Goal: Book appointment/travel/reservation

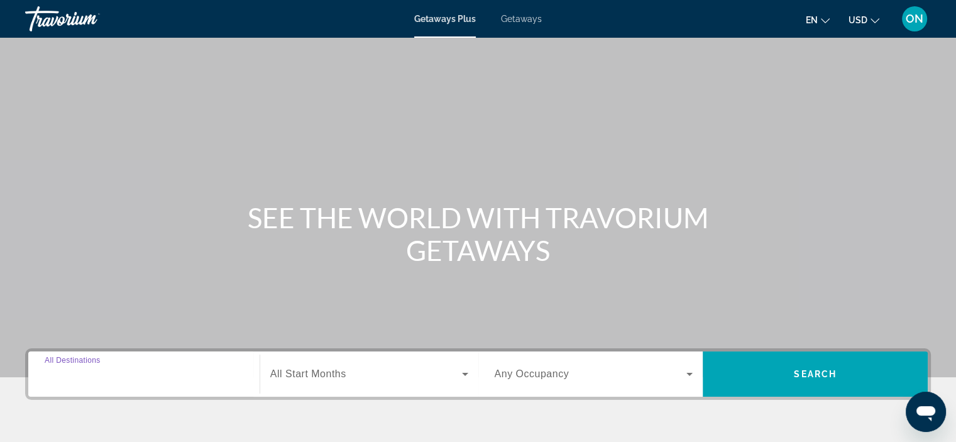
click at [138, 372] on input "Destination All Destinations" at bounding box center [144, 374] width 199 height 15
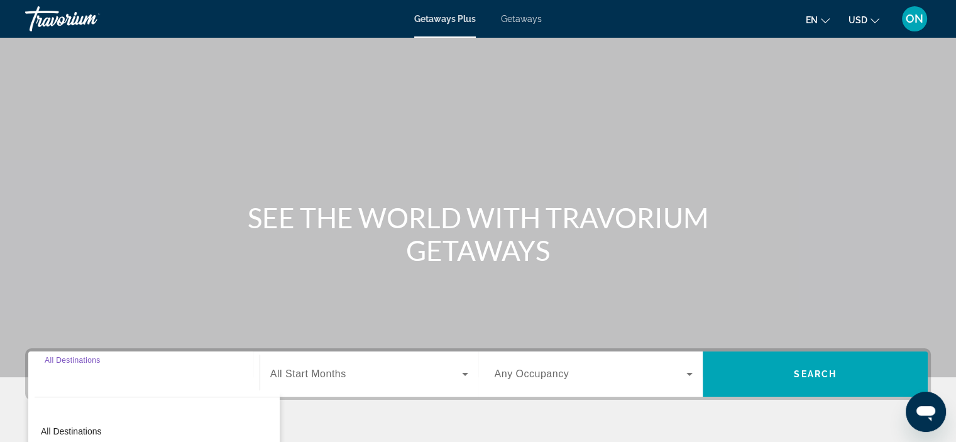
scroll to position [237, 0]
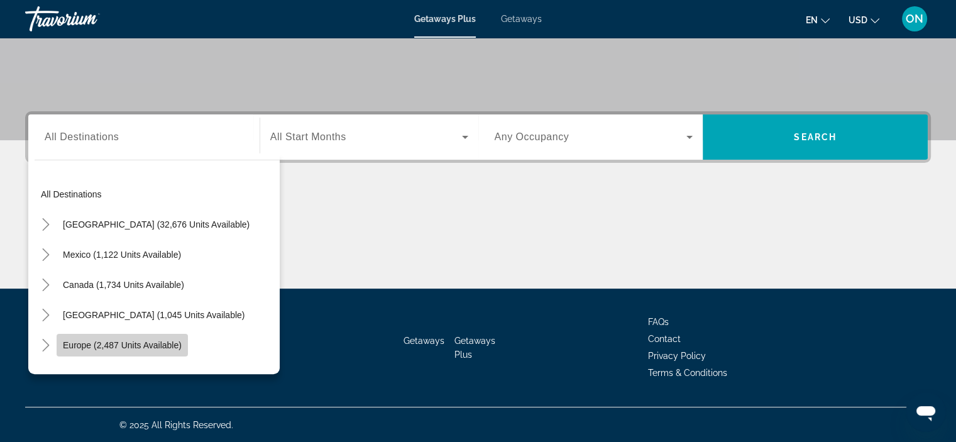
click at [118, 337] on span "Search widget" at bounding box center [122, 345] width 131 height 30
type input "**********"
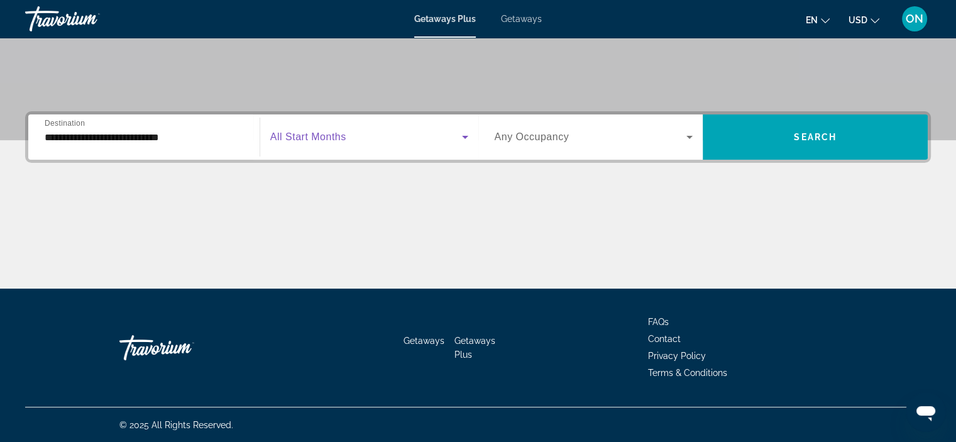
click at [370, 138] on span "Search widget" at bounding box center [366, 137] width 192 height 15
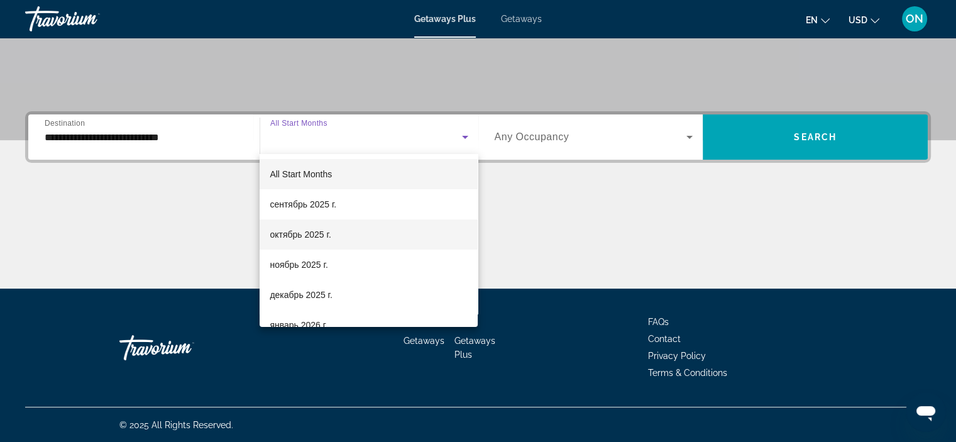
click at [309, 238] on span "октябрь 2025 г." at bounding box center [300, 234] width 61 height 15
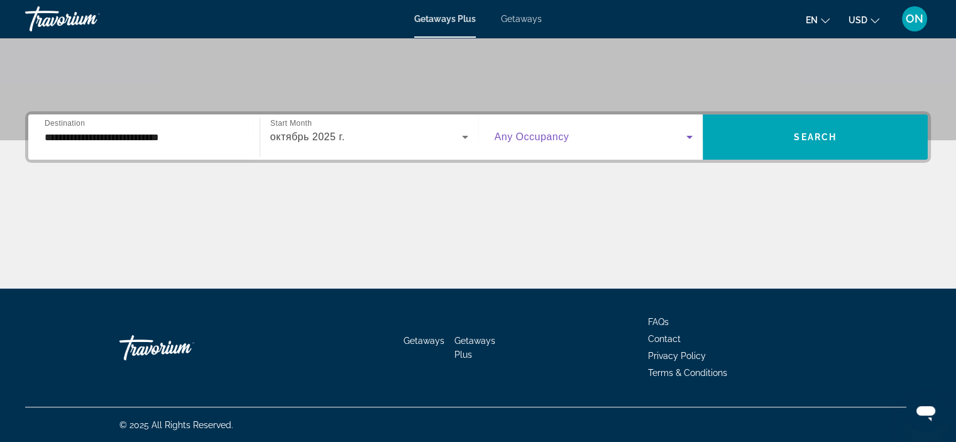
click at [694, 135] on icon "Search widget" at bounding box center [689, 137] width 15 height 15
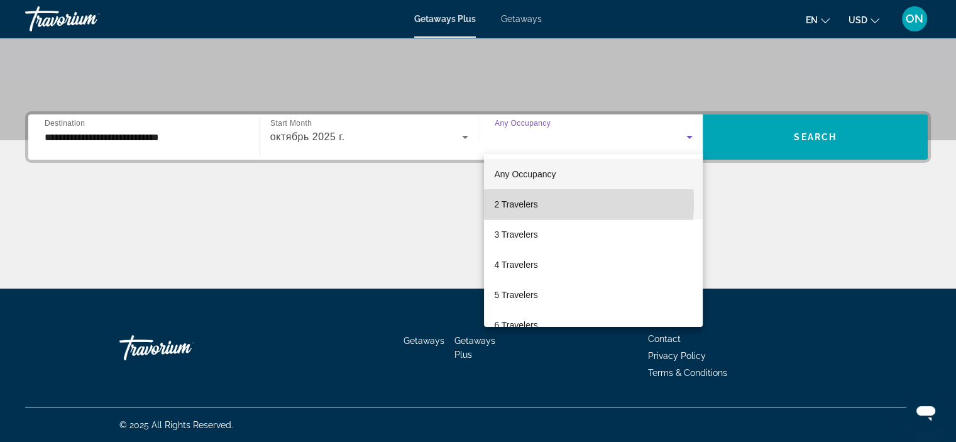
click at [523, 203] on span "2 Travelers" at bounding box center [515, 204] width 43 height 15
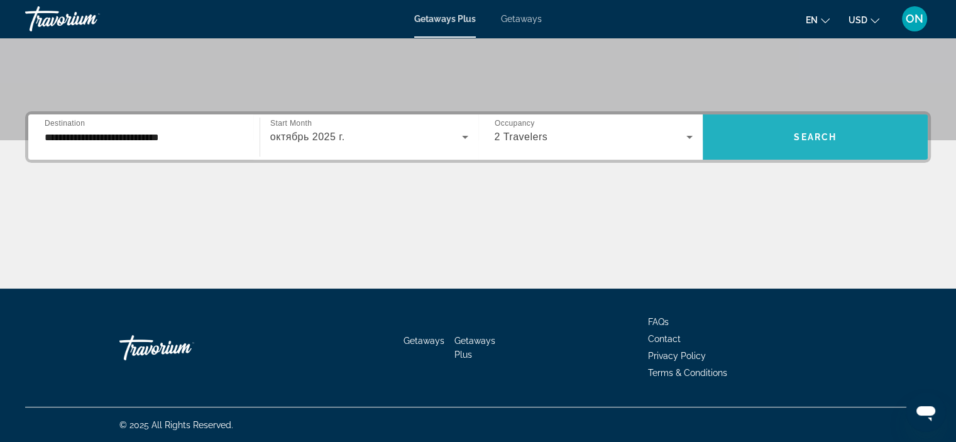
click at [824, 136] on span "Search" at bounding box center [815, 137] width 43 height 10
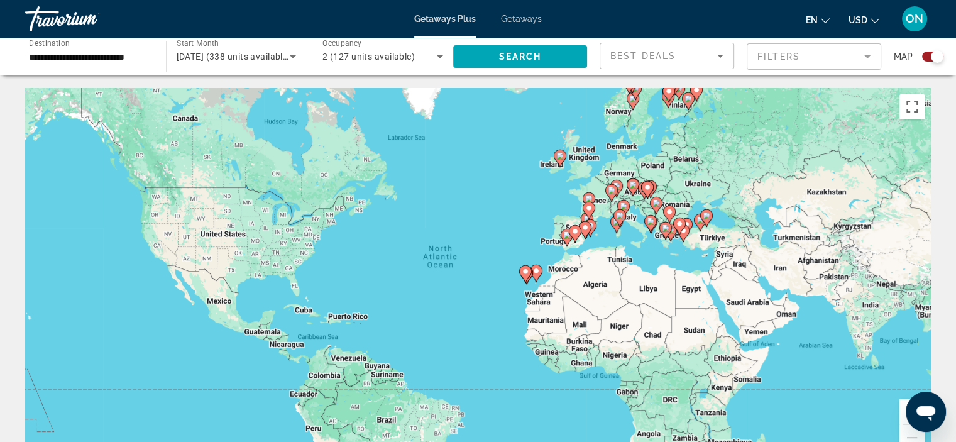
click at [926, 55] on div "Search widget" at bounding box center [932, 57] width 21 height 10
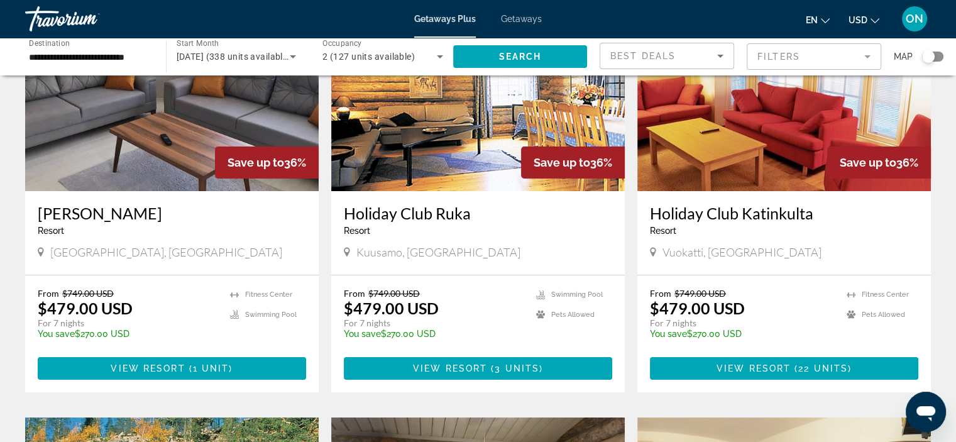
scroll to position [135, 0]
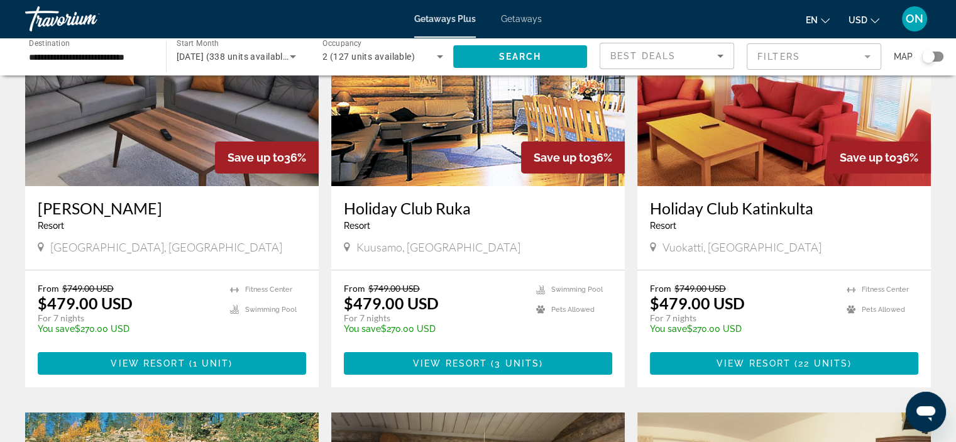
click at [865, 24] on span "USD" at bounding box center [858, 20] width 19 height 10
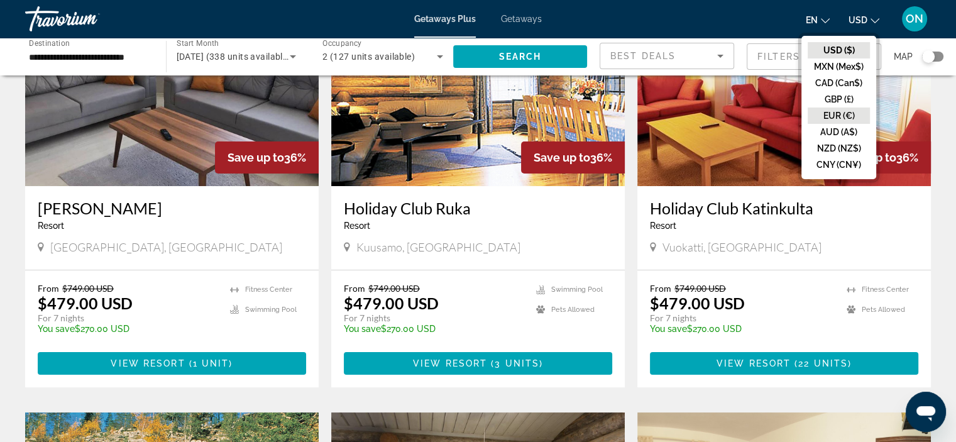
click at [837, 109] on button "EUR (€)" at bounding box center [839, 116] width 62 height 16
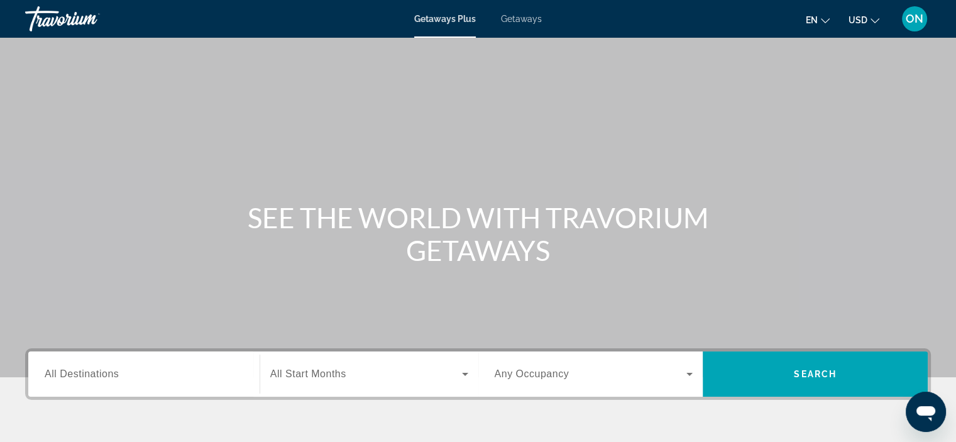
click at [877, 14] on mat-icon "Change currency" at bounding box center [875, 18] width 9 height 9
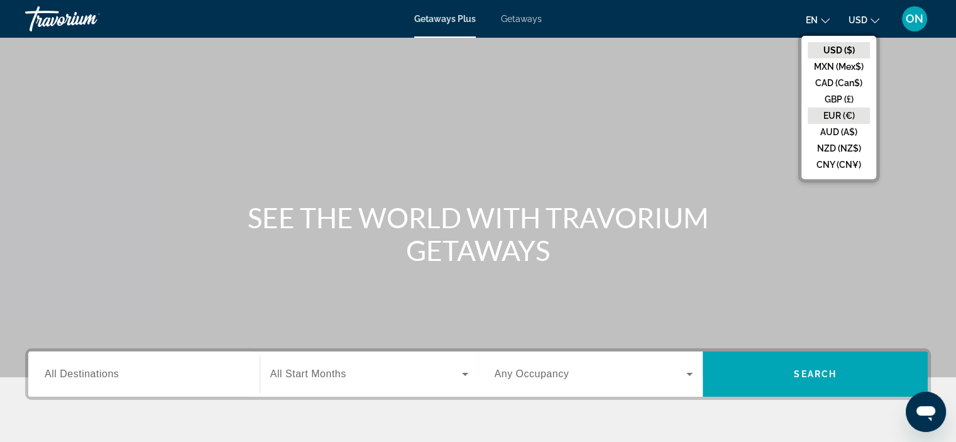
click at [833, 111] on button "EUR (€)" at bounding box center [839, 116] width 62 height 16
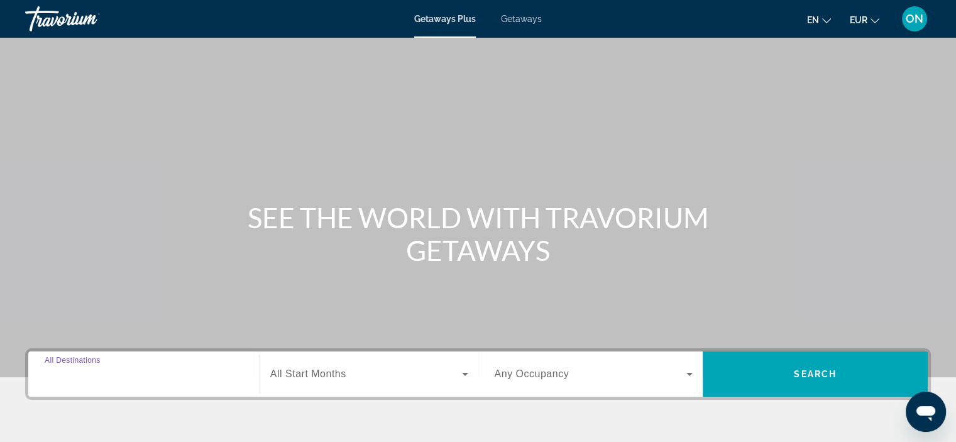
click at [143, 378] on input "Destination All Destinations" at bounding box center [144, 374] width 199 height 15
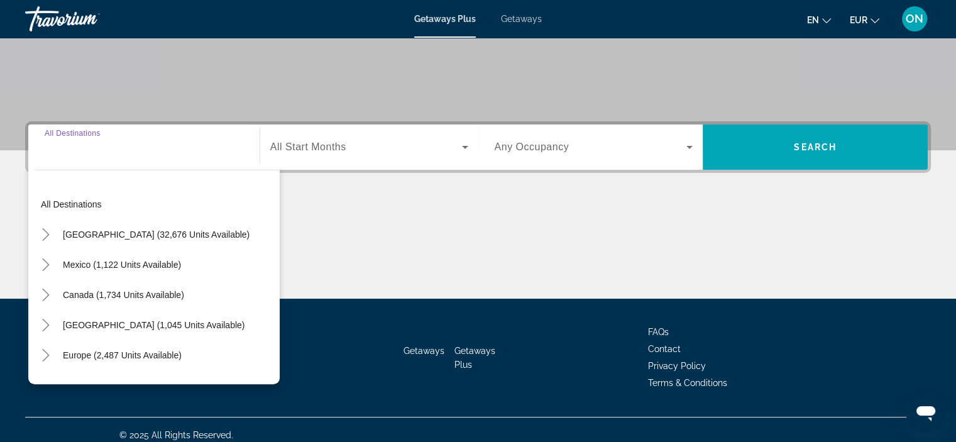
scroll to position [237, 0]
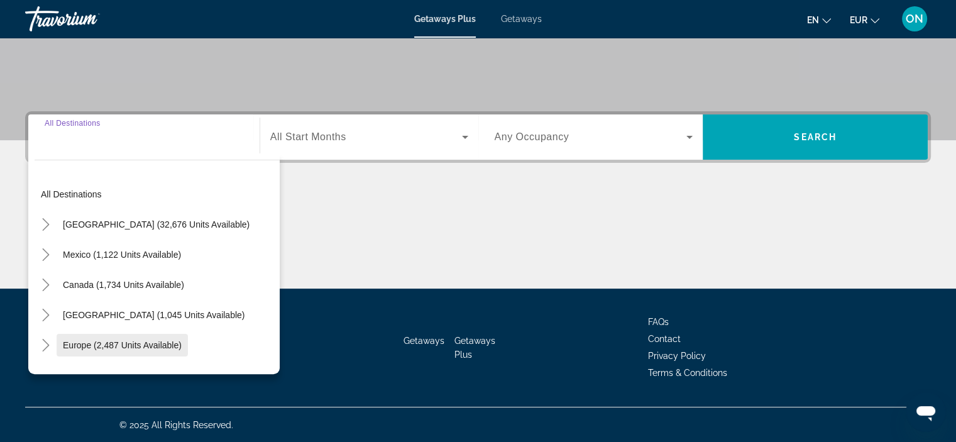
click at [130, 347] on span "Europe (2,487 units available)" at bounding box center [122, 345] width 119 height 10
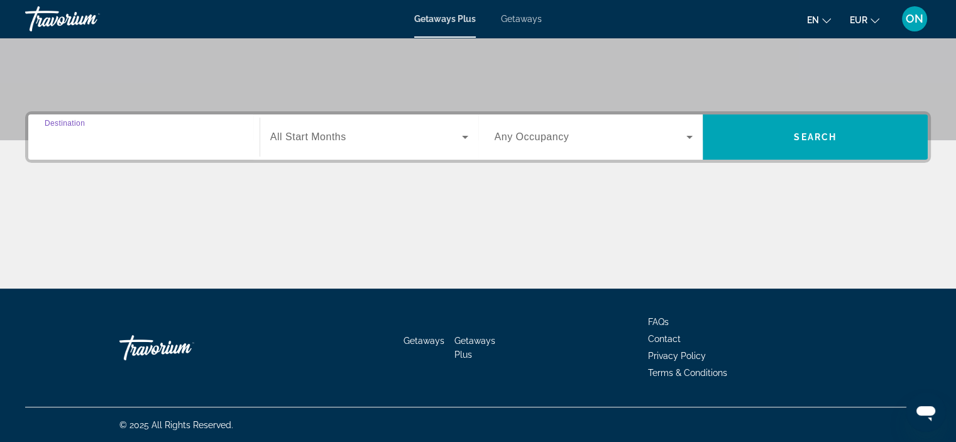
type input "**********"
click at [395, 144] on div "Search widget" at bounding box center [369, 136] width 198 height 35
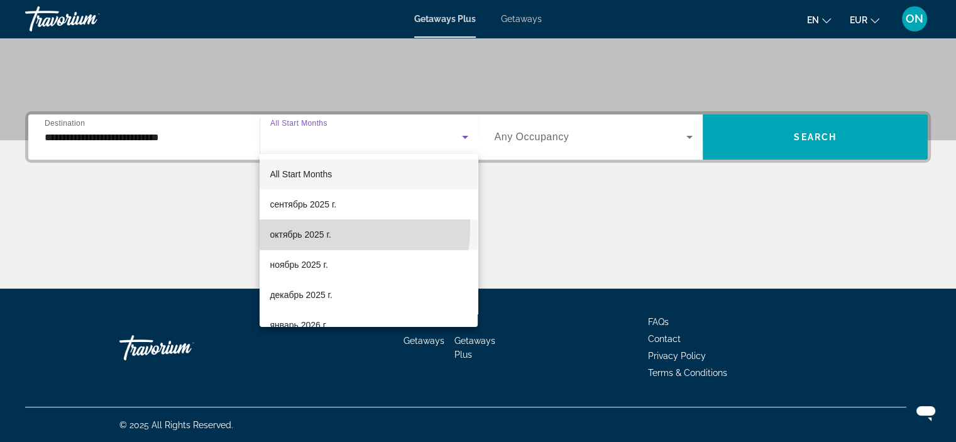
click at [304, 226] on mat-option "октябрь 2025 г." at bounding box center [369, 234] width 218 height 30
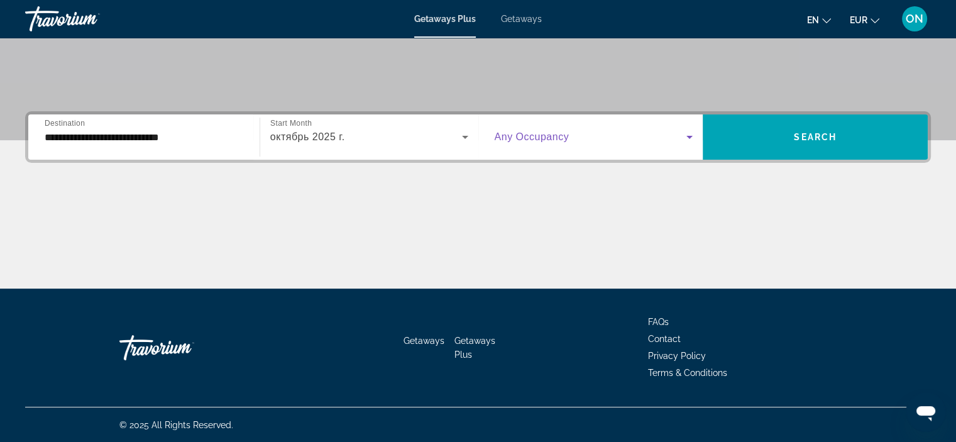
click at [679, 139] on span "Search widget" at bounding box center [591, 137] width 192 height 15
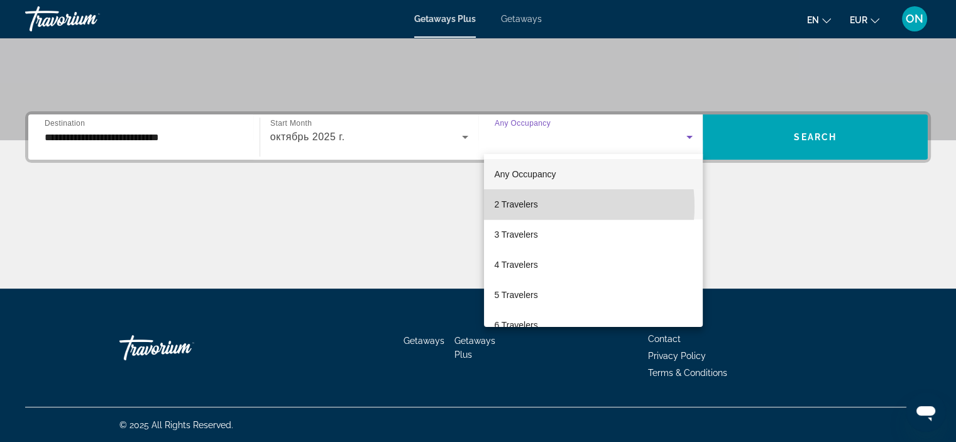
click at [548, 206] on mat-option "2 Travelers" at bounding box center [593, 204] width 219 height 30
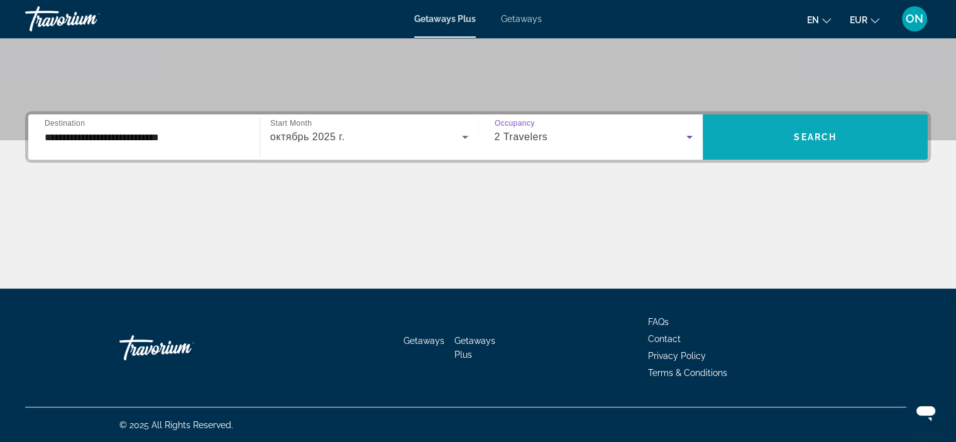
click at [807, 140] on span "Search" at bounding box center [815, 137] width 43 height 10
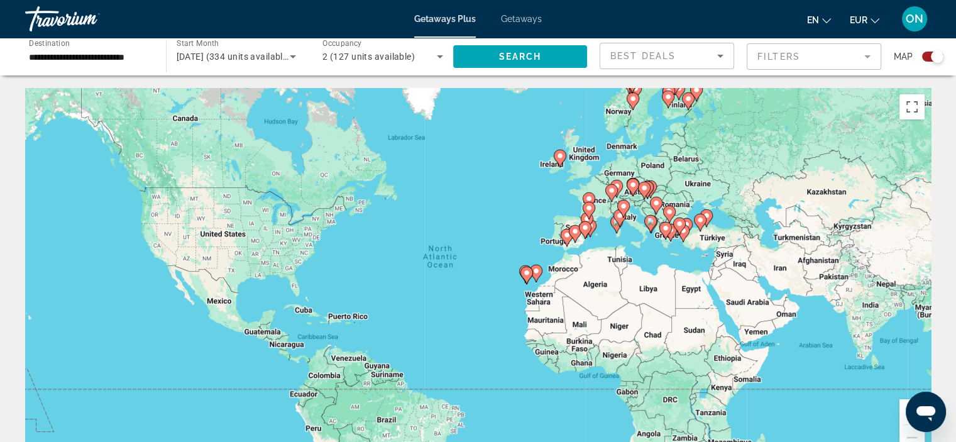
click at [580, 231] on gmp-advanced-marker "Main content" at bounding box center [585, 230] width 13 height 19
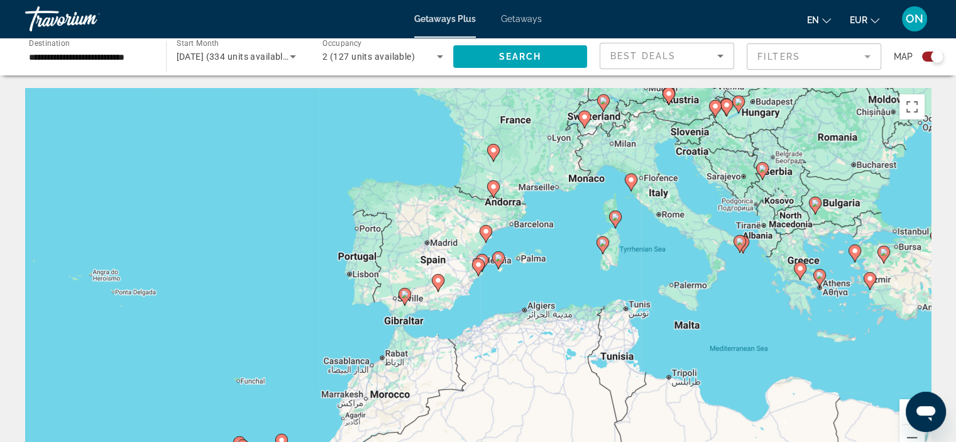
click at [476, 279] on div "To activate drag with keyboard, press Alt + Enter. Once in keyboard drag state,…" at bounding box center [478, 276] width 906 height 377
click at [498, 257] on image "Main content" at bounding box center [499, 258] width 8 height 8
type input "**********"
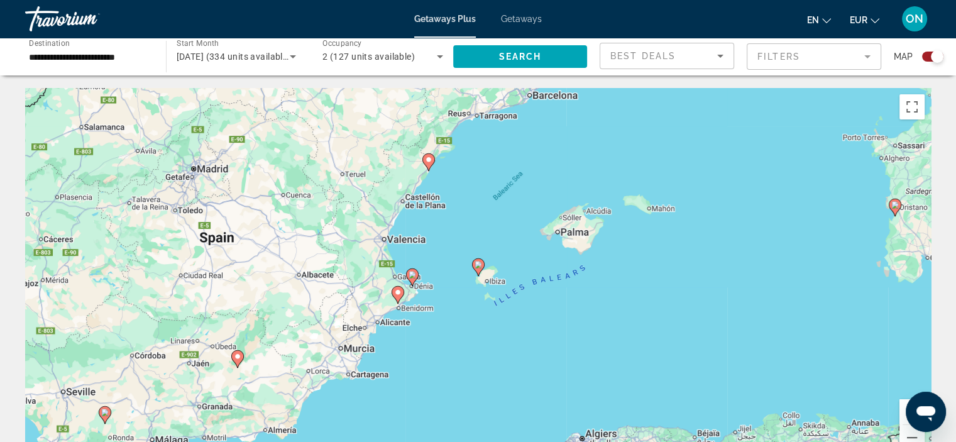
click at [929, 56] on div "Search widget" at bounding box center [932, 57] width 21 height 10
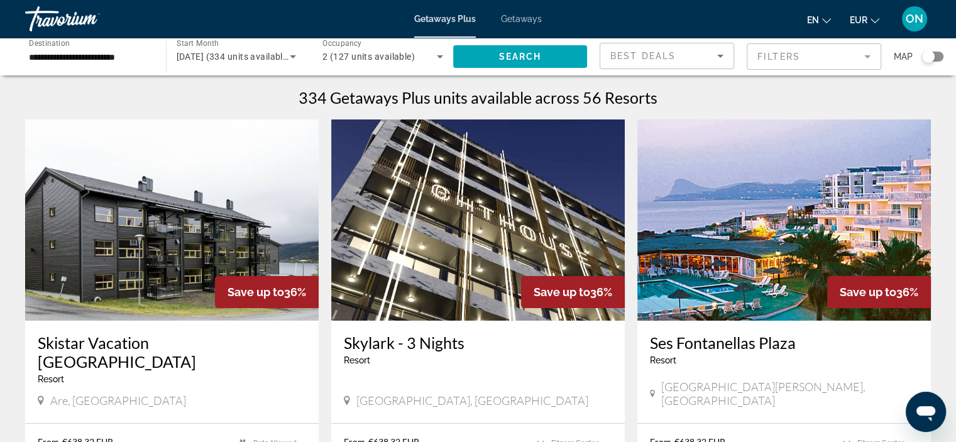
click at [868, 55] on mat-form-field "Filters" at bounding box center [814, 56] width 135 height 26
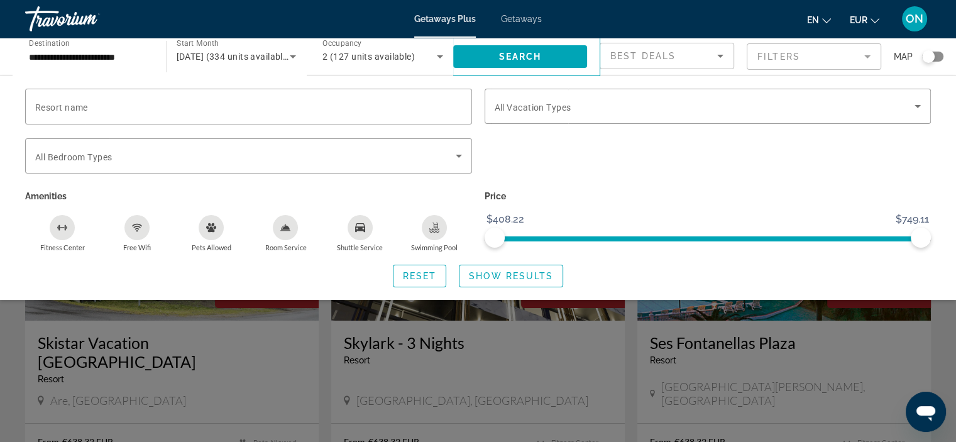
click at [868, 55] on mat-form-field "Filters" at bounding box center [814, 56] width 135 height 26
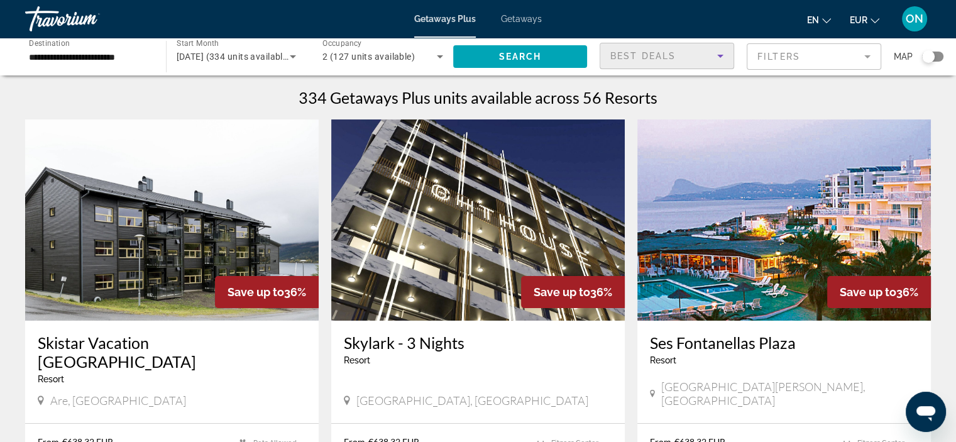
click at [719, 61] on icon "Sort by" at bounding box center [720, 55] width 15 height 15
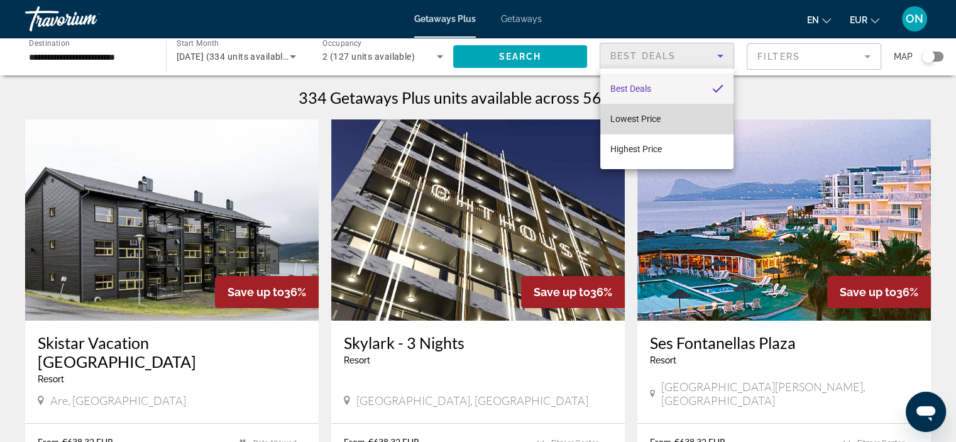
click at [655, 113] on span "Lowest Price" at bounding box center [636, 118] width 50 height 15
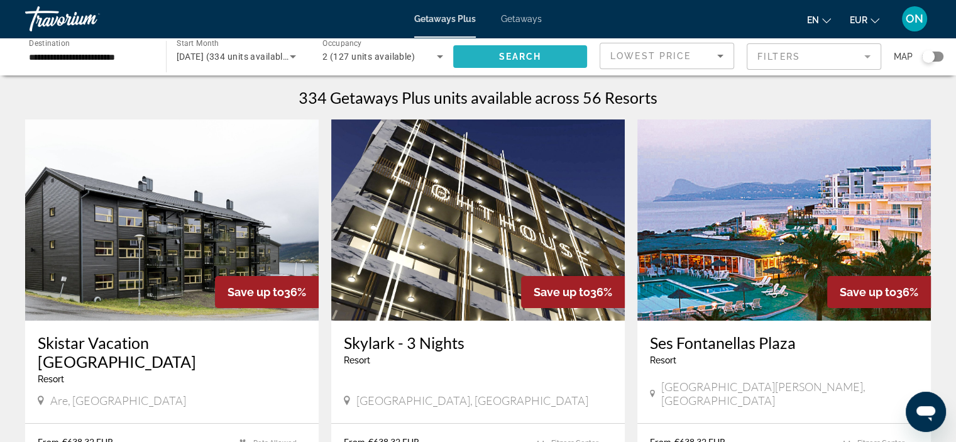
click at [534, 57] on span "Search" at bounding box center [520, 57] width 43 height 10
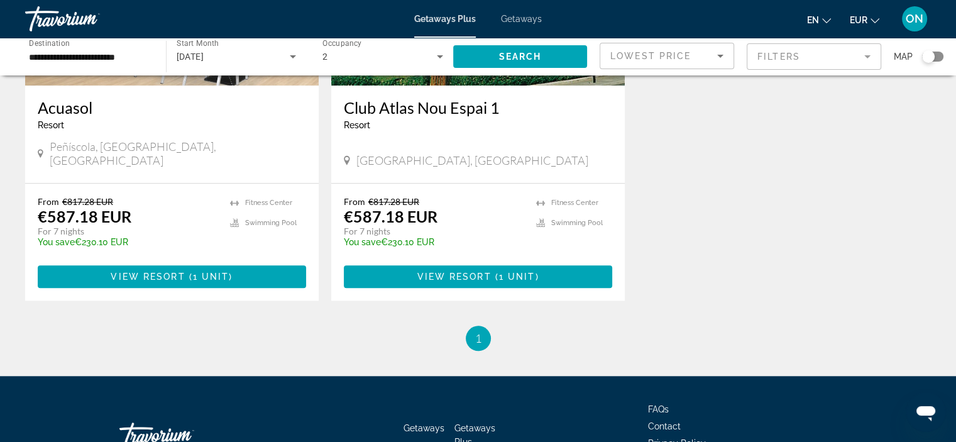
scroll to position [1164, 0]
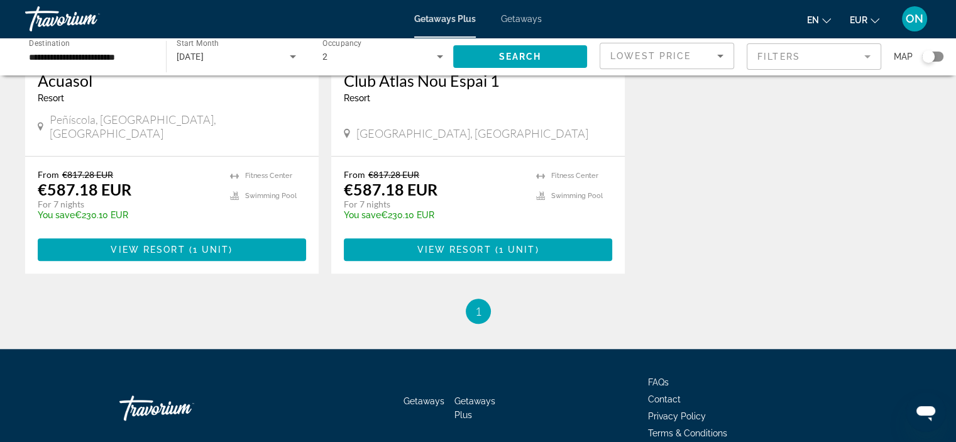
click at [466, 396] on span "Getaways Plus" at bounding box center [475, 408] width 41 height 24
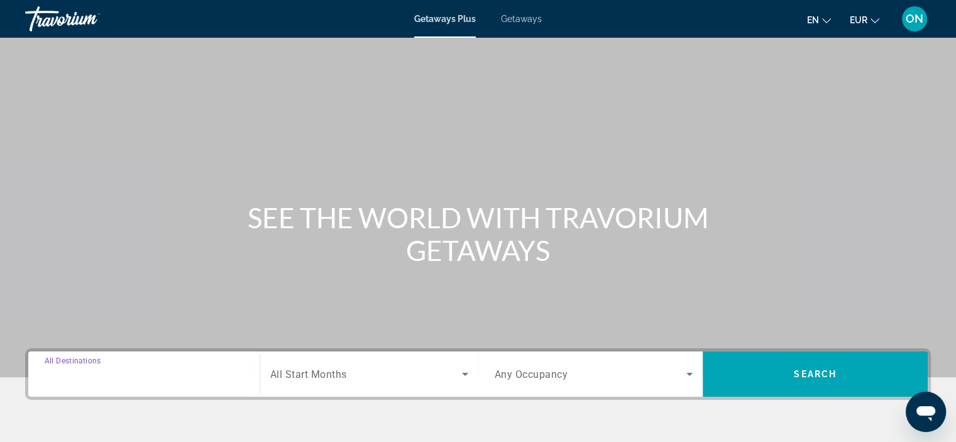
click at [141, 379] on input "Destination All Destinations" at bounding box center [144, 374] width 199 height 15
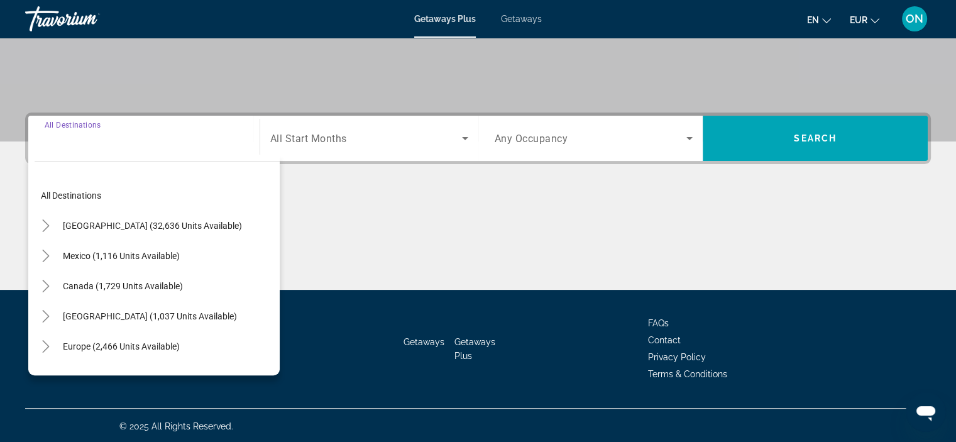
scroll to position [237, 0]
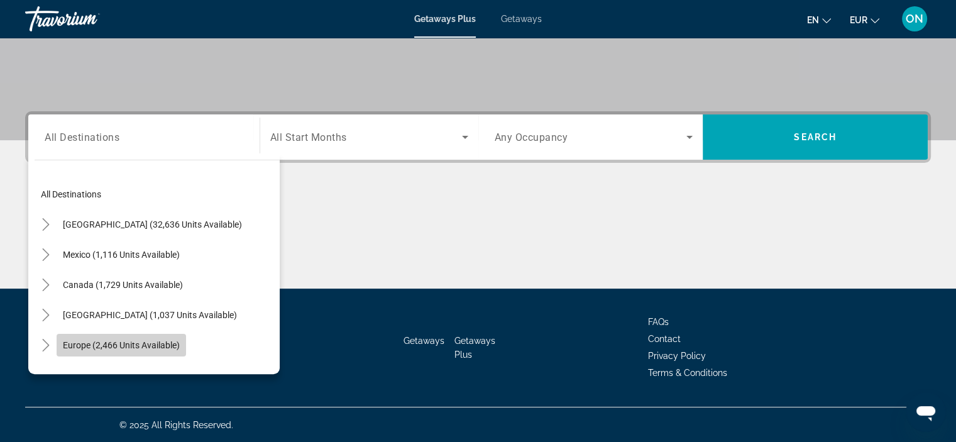
click at [136, 341] on span "Europe (2,466 units available)" at bounding box center [121, 345] width 117 height 10
type input "**********"
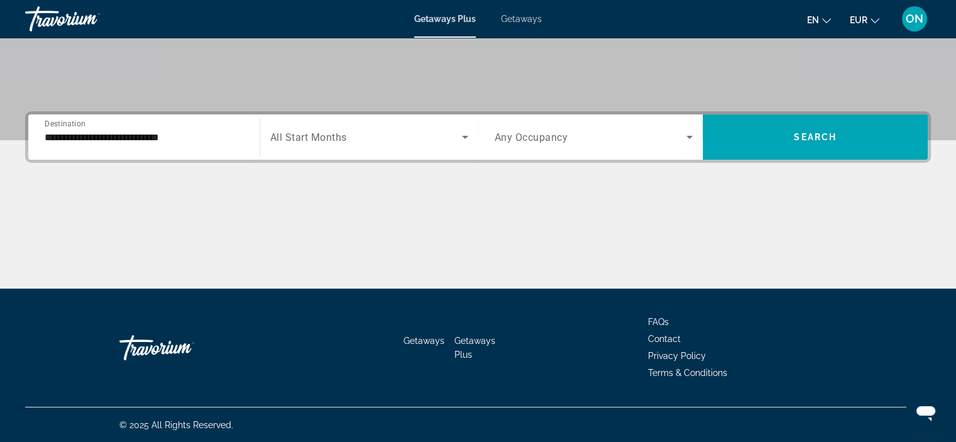
click at [384, 120] on div "Search widget" at bounding box center [369, 136] width 198 height 35
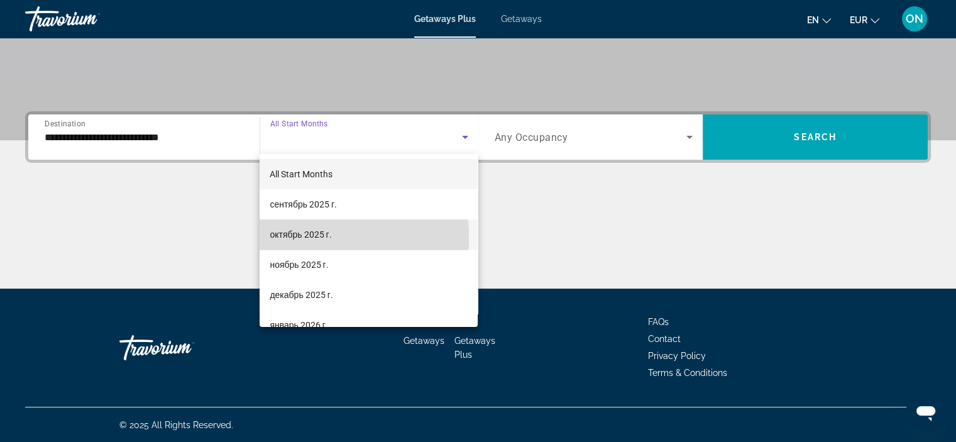
click at [295, 236] on span "октябрь 2025 г." at bounding box center [301, 234] width 62 height 15
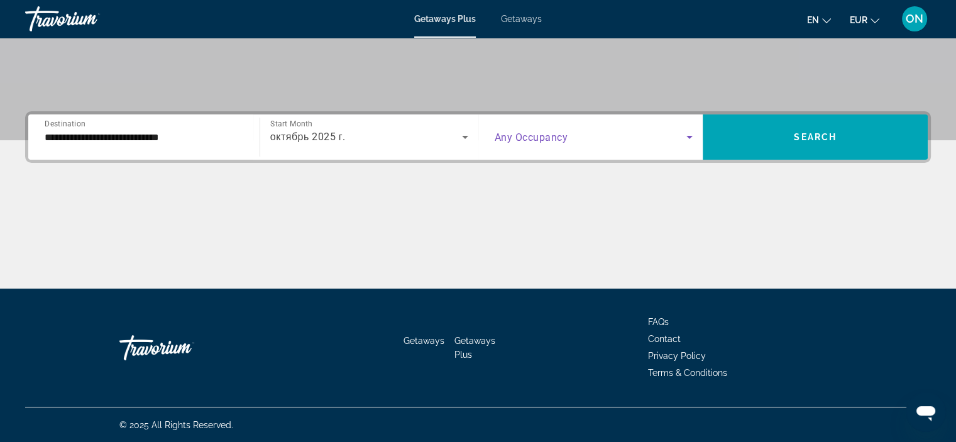
click at [689, 132] on icon "Search widget" at bounding box center [689, 137] width 15 height 15
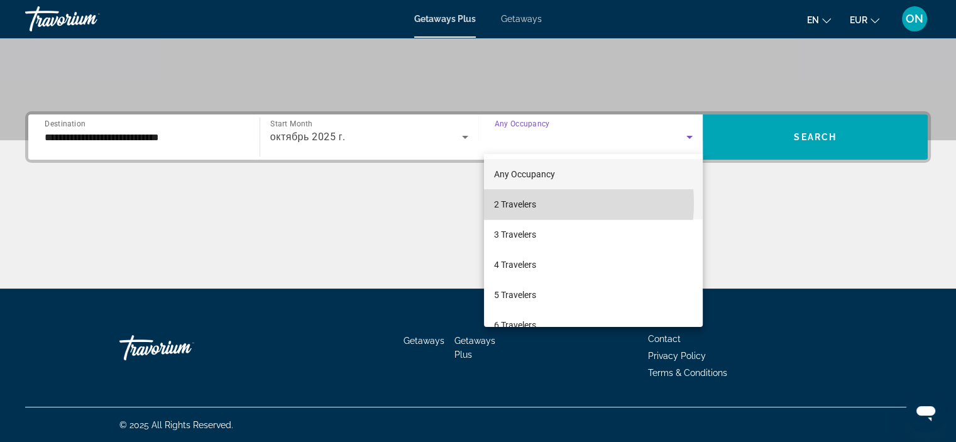
click at [532, 203] on span "2 Travelers" at bounding box center [515, 204] width 42 height 15
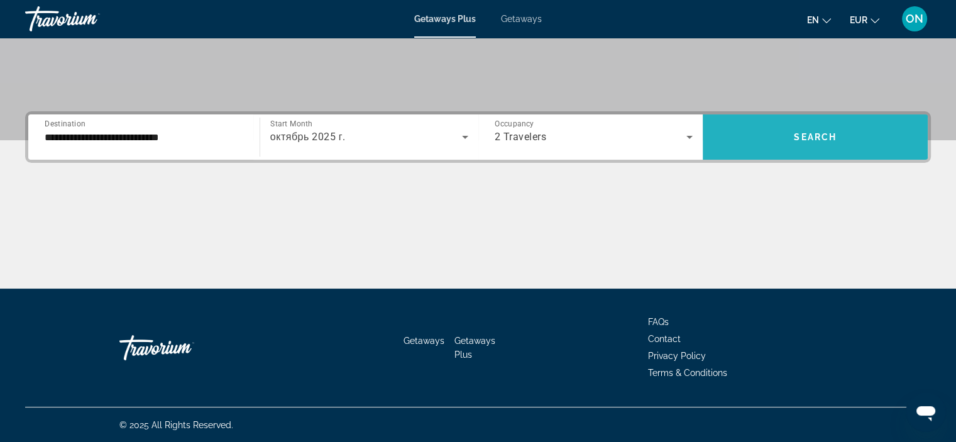
click at [835, 128] on span "Search widget" at bounding box center [815, 137] width 225 height 30
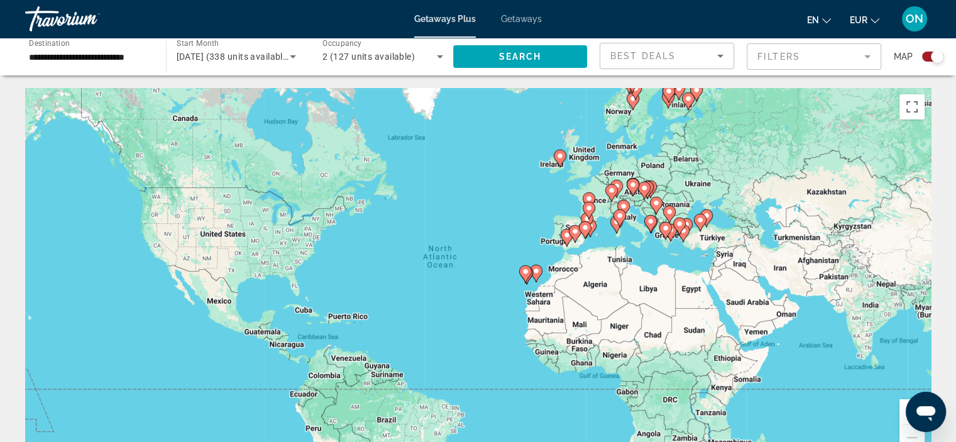
click at [584, 240] on div "To activate drag with keyboard, press Alt + Enter. Once in keyboard drag state,…" at bounding box center [478, 276] width 906 height 377
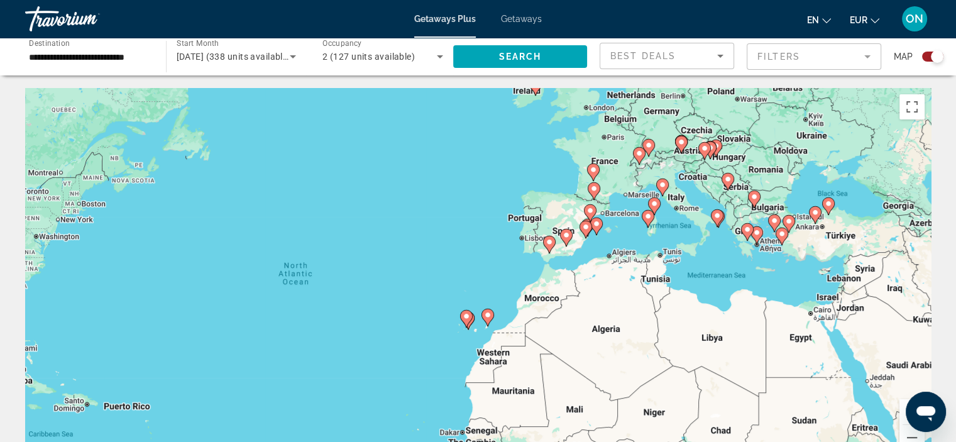
click at [570, 230] on icon "Main content" at bounding box center [566, 238] width 13 height 18
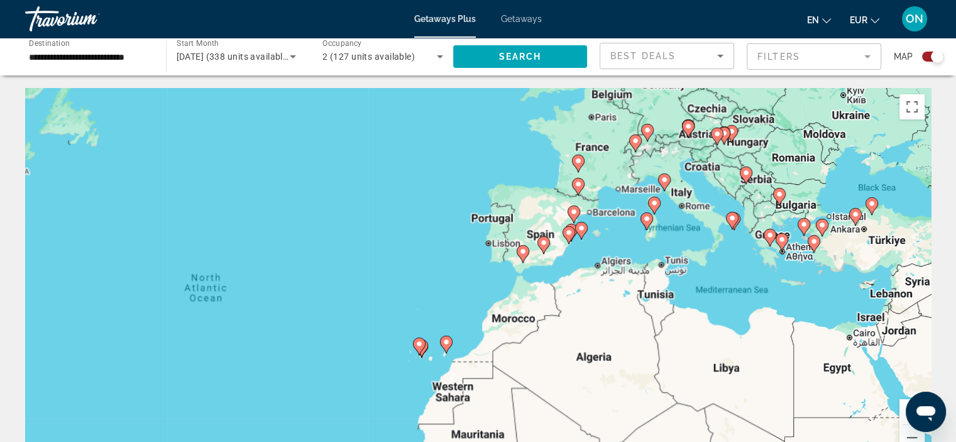
click at [570, 230] on div "To navigate, press the arrow keys. To activate drag with keyboard, press Alt + …" at bounding box center [478, 276] width 906 height 377
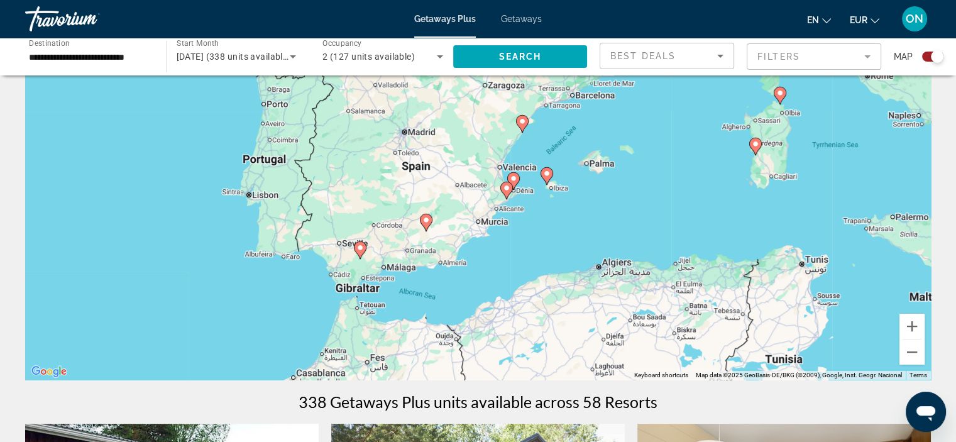
scroll to position [101, 0]
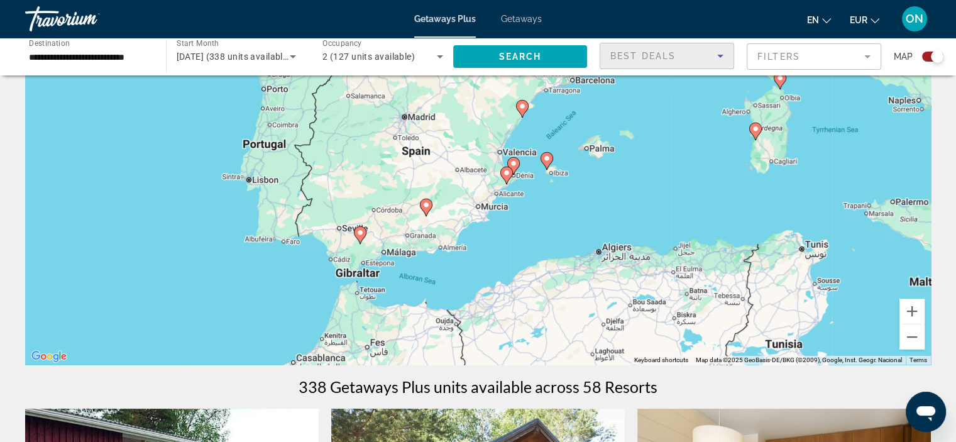
click at [724, 50] on icon "Sort by" at bounding box center [720, 55] width 15 height 15
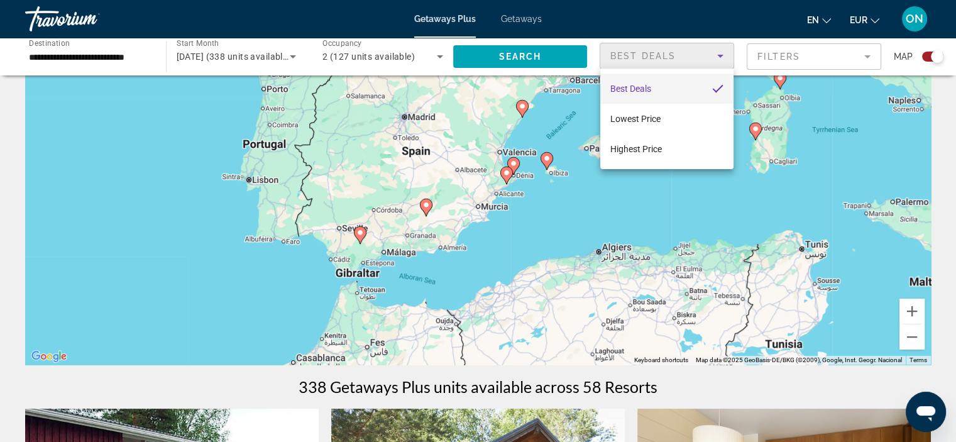
click at [927, 52] on div at bounding box center [478, 221] width 956 height 442
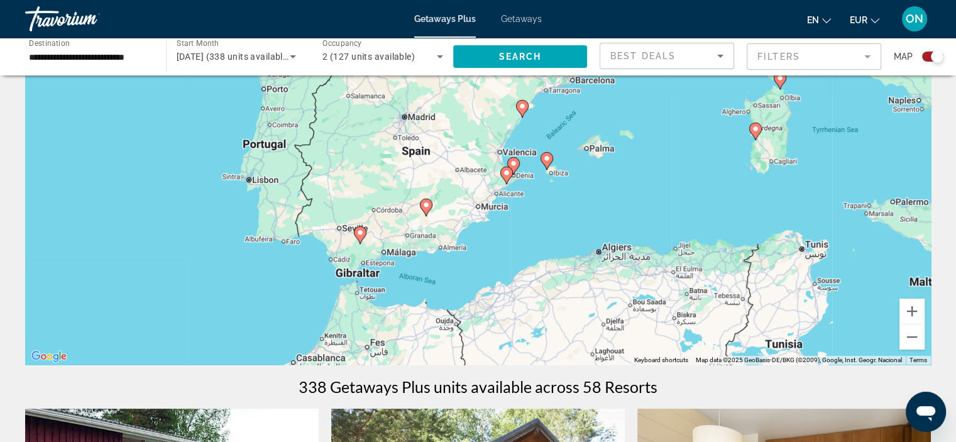
click at [925, 54] on div "Search widget" at bounding box center [932, 57] width 21 height 10
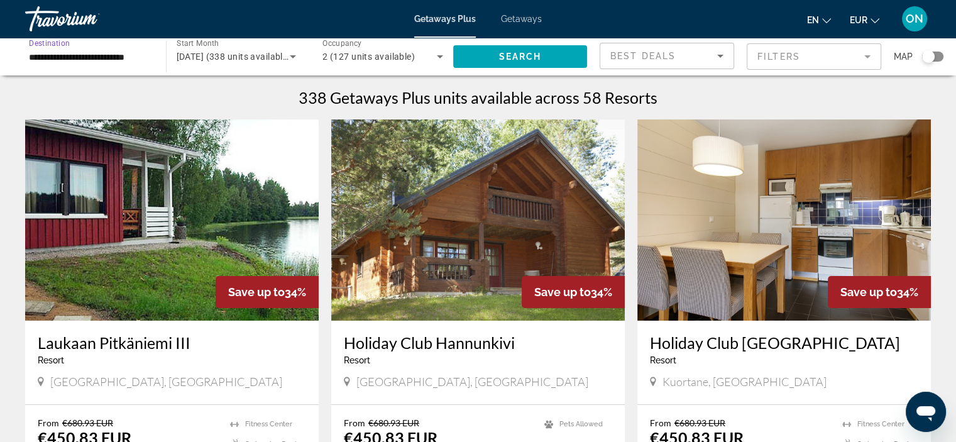
click at [104, 62] on input "**********" at bounding box center [89, 57] width 121 height 15
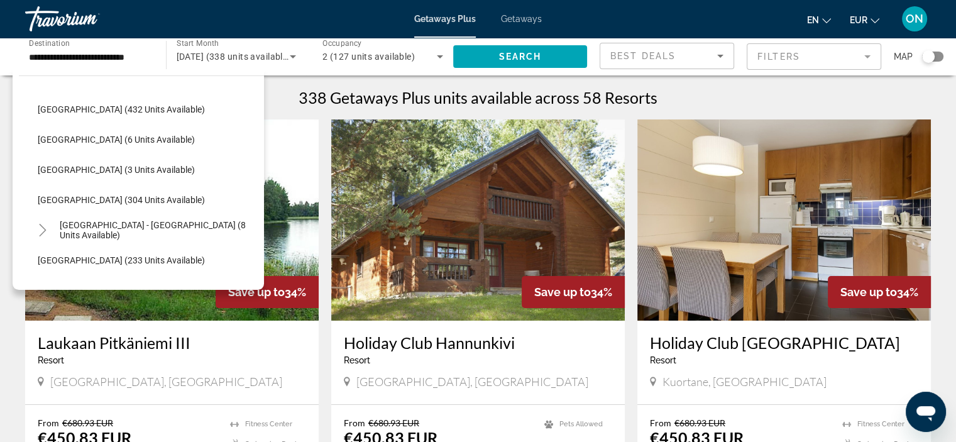
scroll to position [489, 0]
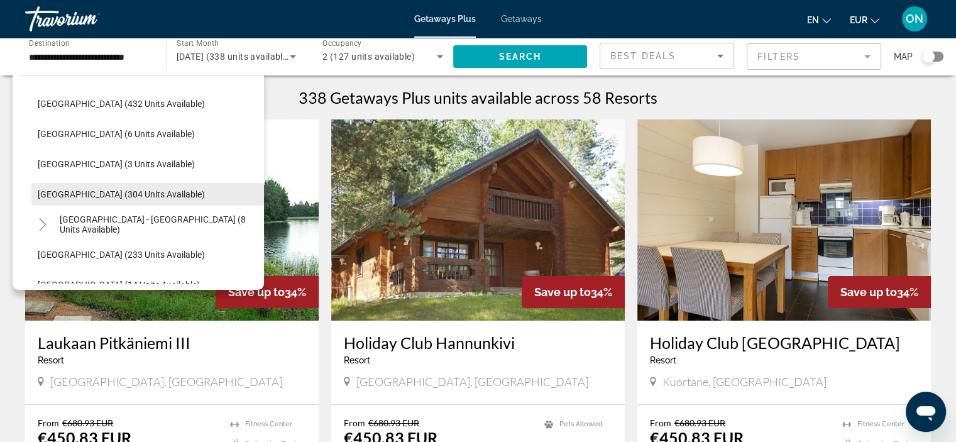
click at [131, 199] on span "Search widget" at bounding box center [147, 194] width 233 height 30
type input "**********"
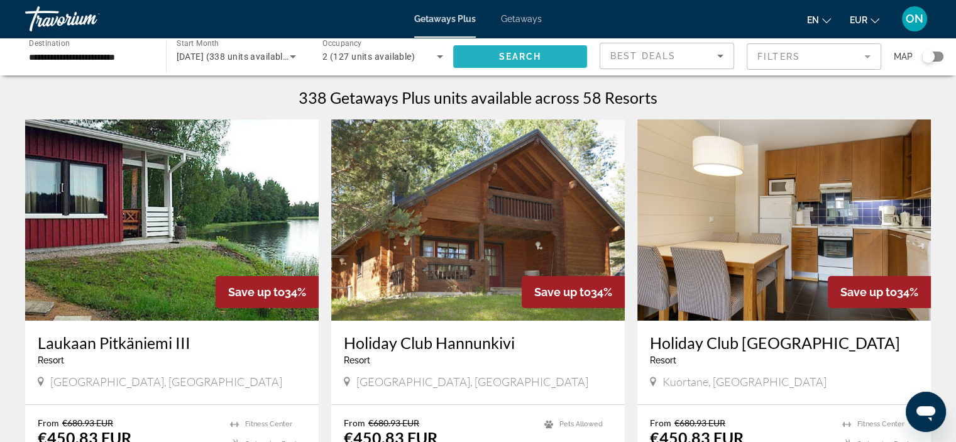
click at [526, 47] on span "Search widget" at bounding box center [520, 57] width 135 height 30
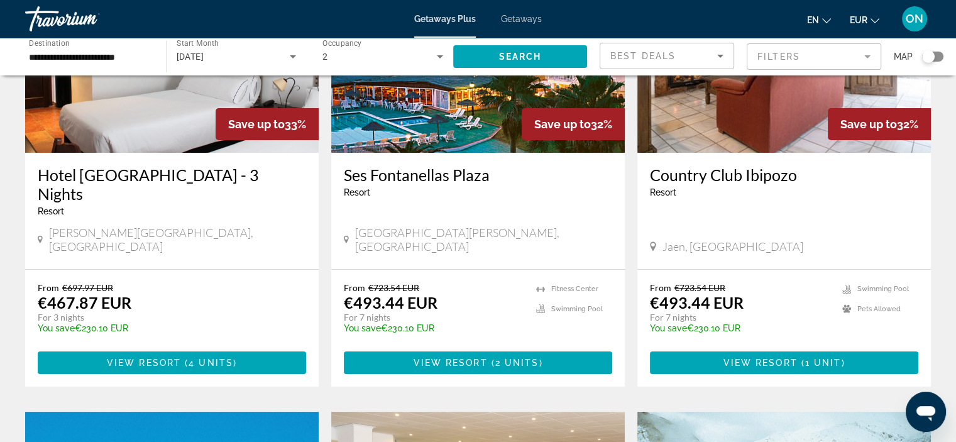
scroll to position [179, 0]
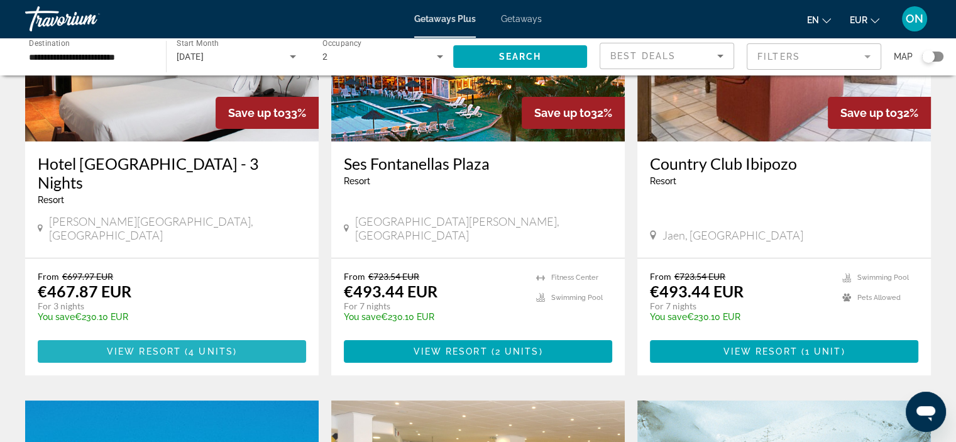
click at [187, 336] on span "Main content" at bounding box center [172, 351] width 268 height 30
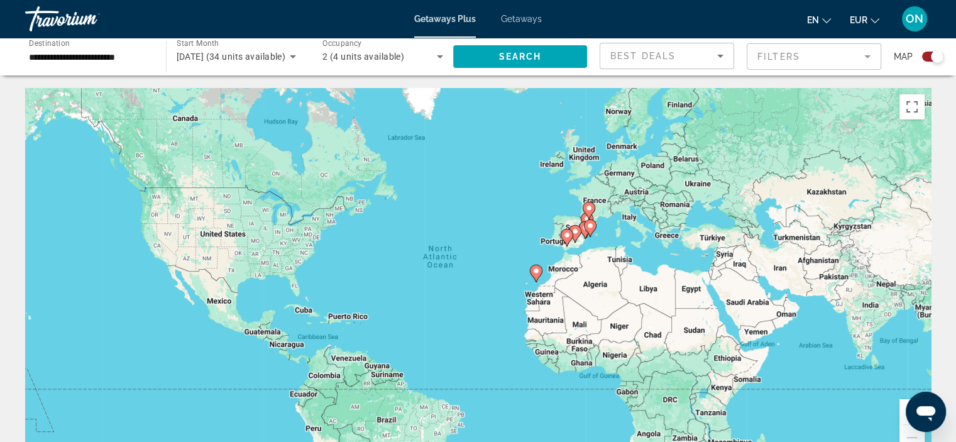
click at [581, 235] on gmp-advanced-marker "Main content" at bounding box center [585, 230] width 13 height 19
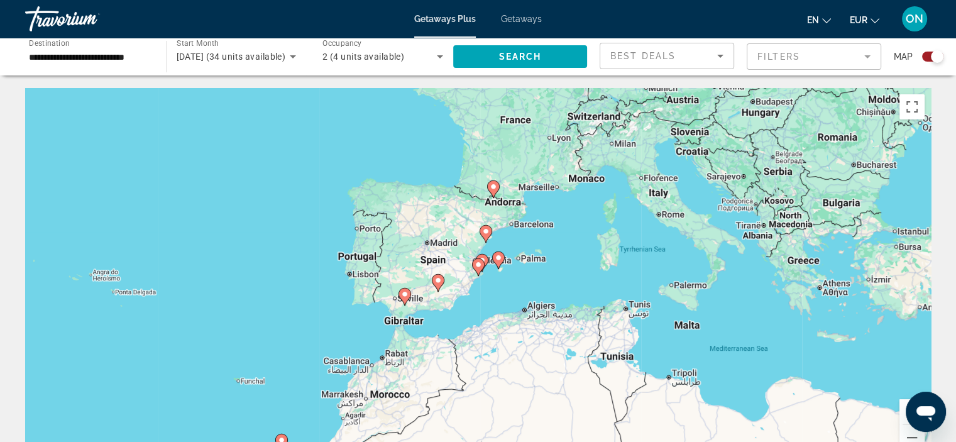
click at [451, 280] on div "To navigate, press the arrow keys. To activate drag with keyboard, press Alt + …" at bounding box center [478, 276] width 906 height 377
click at [477, 263] on image "Main content" at bounding box center [479, 265] width 8 height 8
type input "**********"
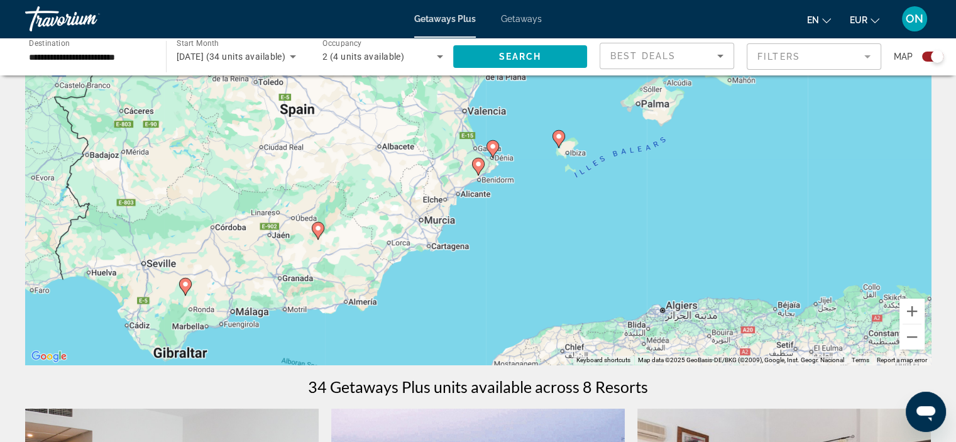
scroll to position [121, 0]
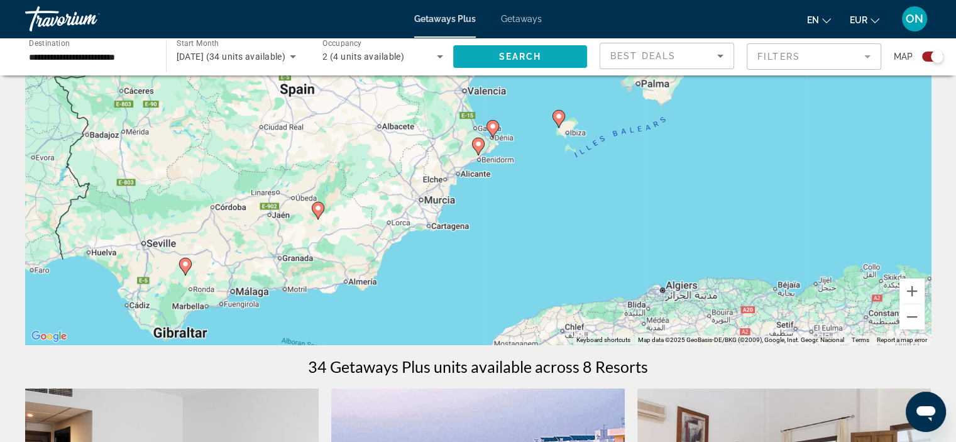
click at [528, 52] on span "Search" at bounding box center [520, 57] width 43 height 10
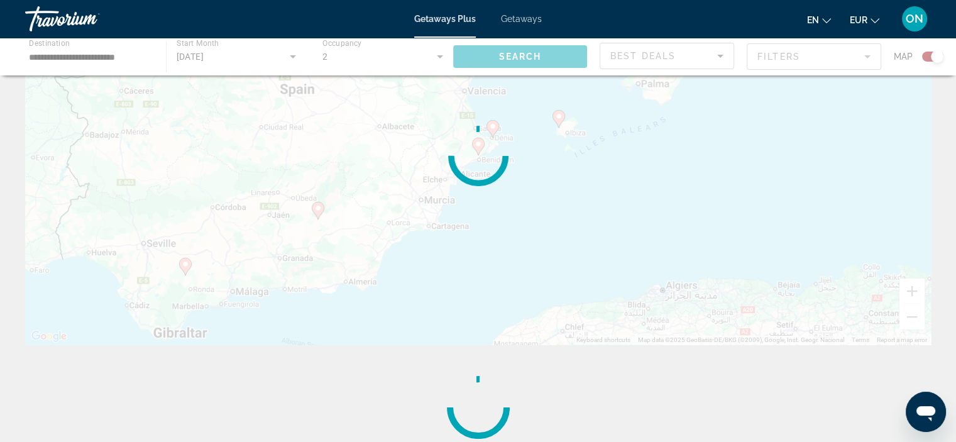
scroll to position [0, 0]
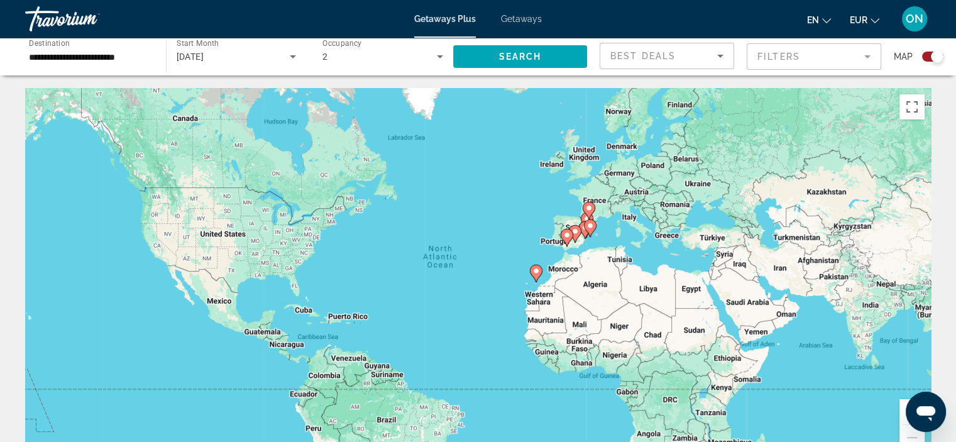
click at [925, 56] on div "Search widget" at bounding box center [932, 57] width 21 height 10
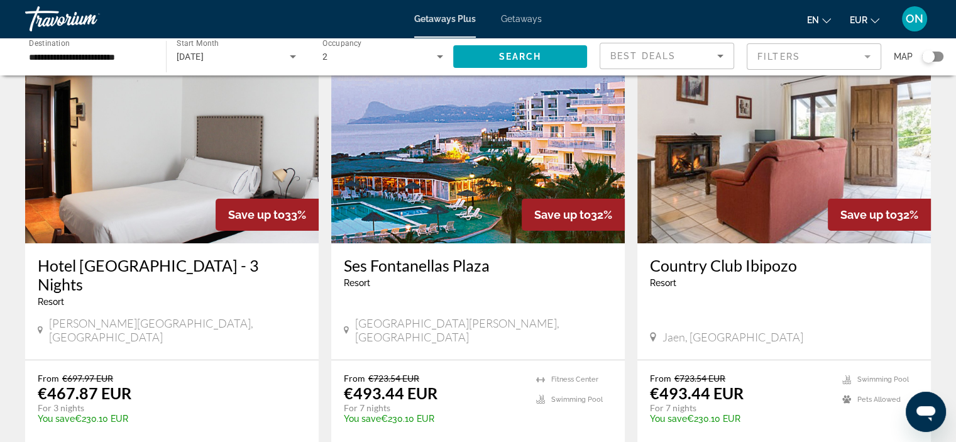
scroll to position [87, 0]
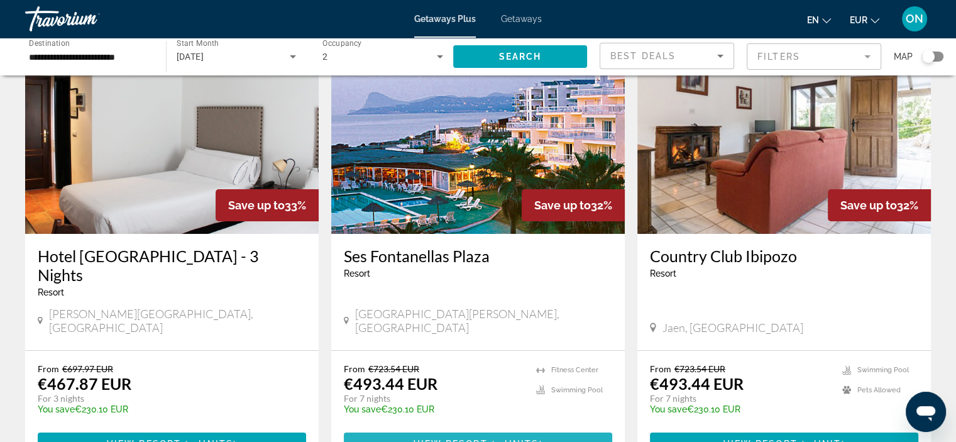
click at [482, 439] on span "View Resort" at bounding box center [450, 444] width 74 height 10
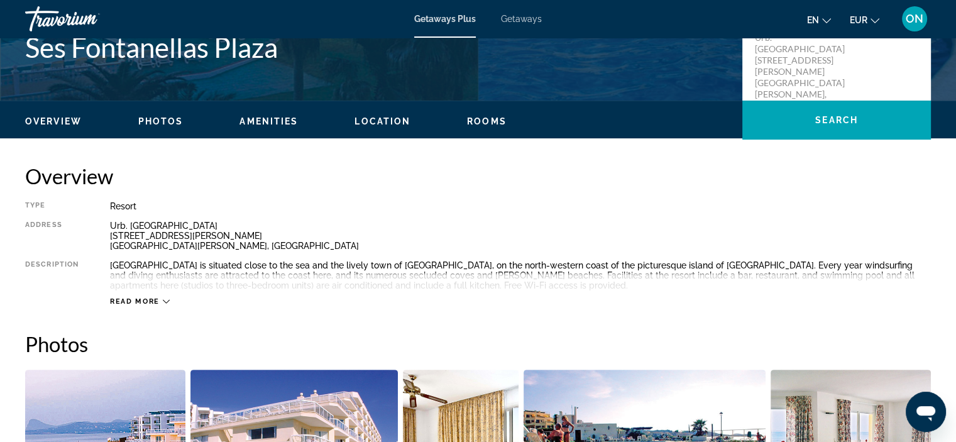
scroll to position [318, 0]
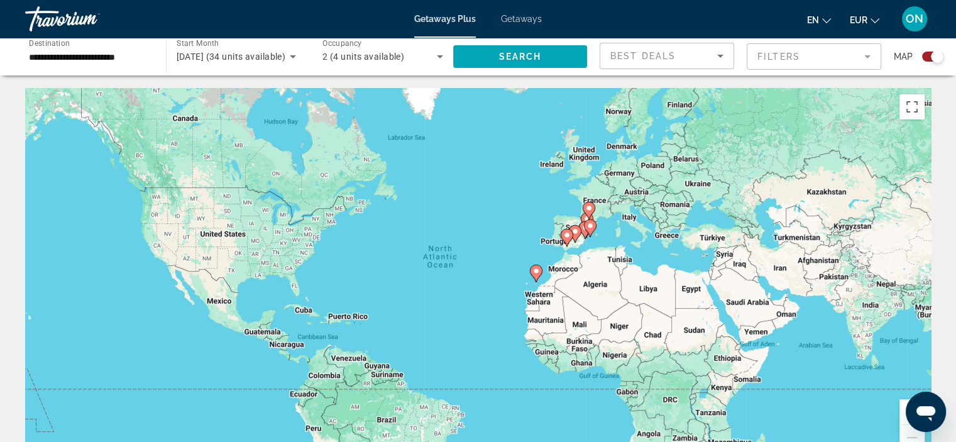
click at [926, 58] on div "Search widget" at bounding box center [932, 57] width 21 height 10
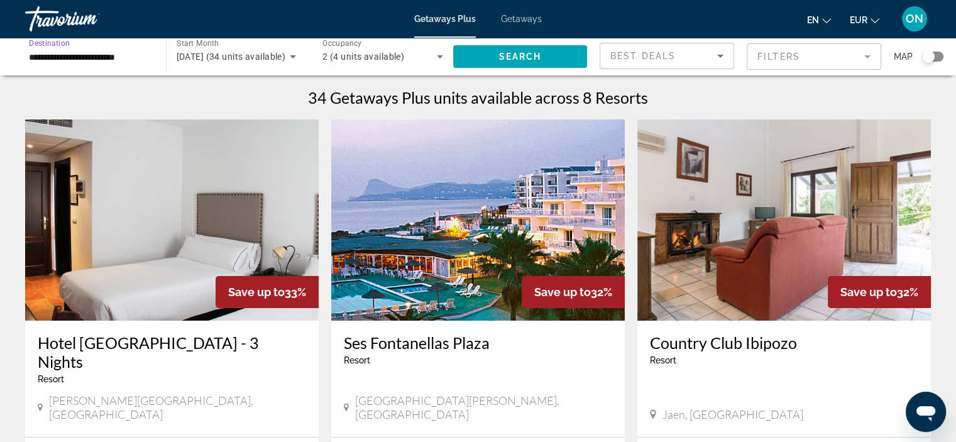
click at [68, 54] on input "**********" at bounding box center [89, 57] width 121 height 15
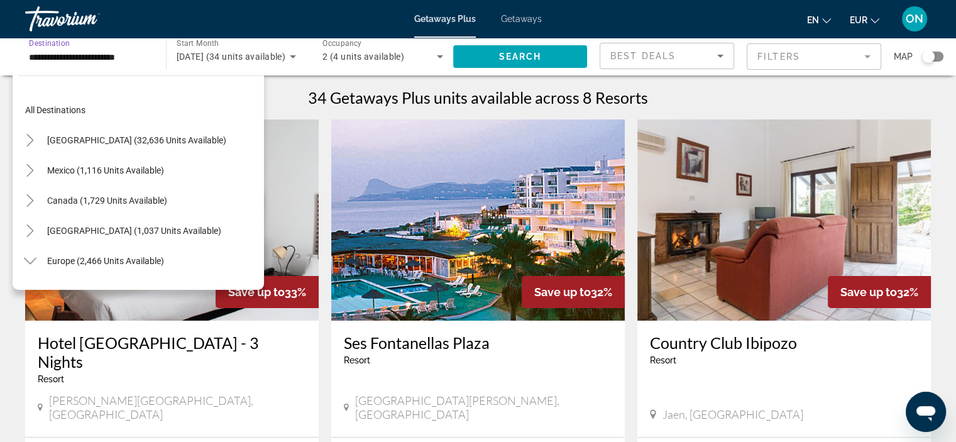
scroll to position [497, 0]
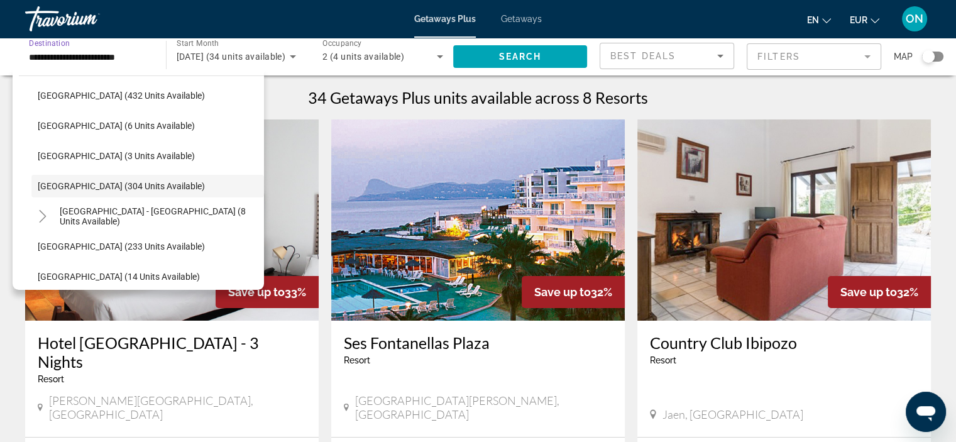
click at [141, 57] on input "**********" at bounding box center [89, 57] width 121 height 15
click at [62, 55] on input "**********" at bounding box center [89, 57] width 121 height 15
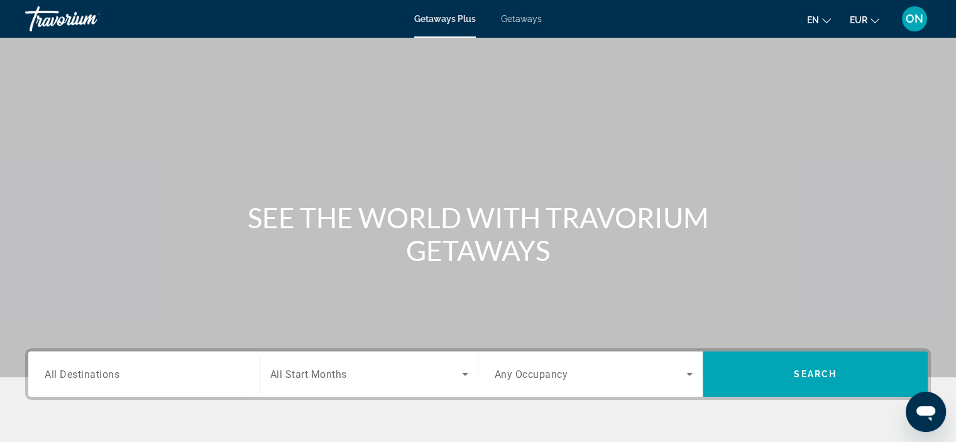
click at [129, 374] on input "Destination All Destinations" at bounding box center [144, 374] width 199 height 15
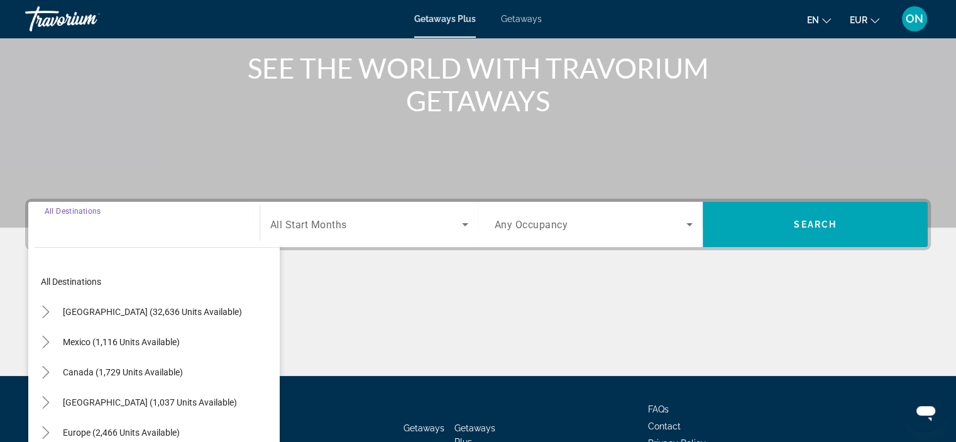
scroll to position [237, 0]
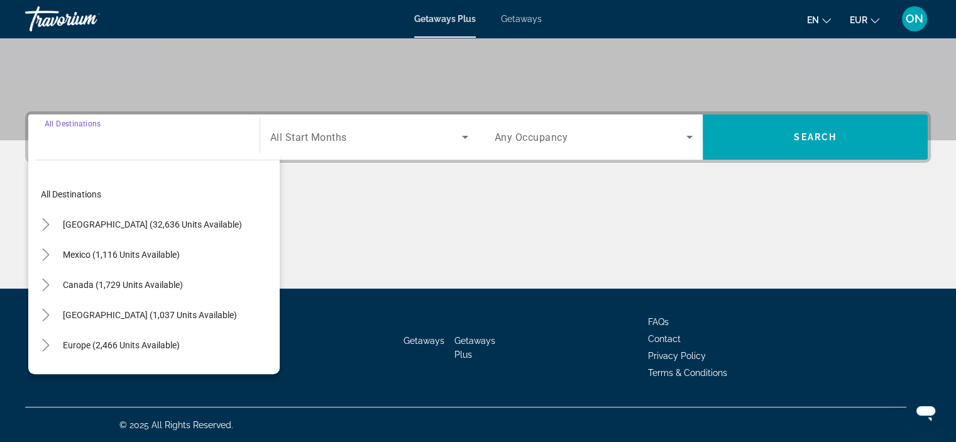
click at [107, 142] on input "Destination All Destinations" at bounding box center [144, 137] width 199 height 15
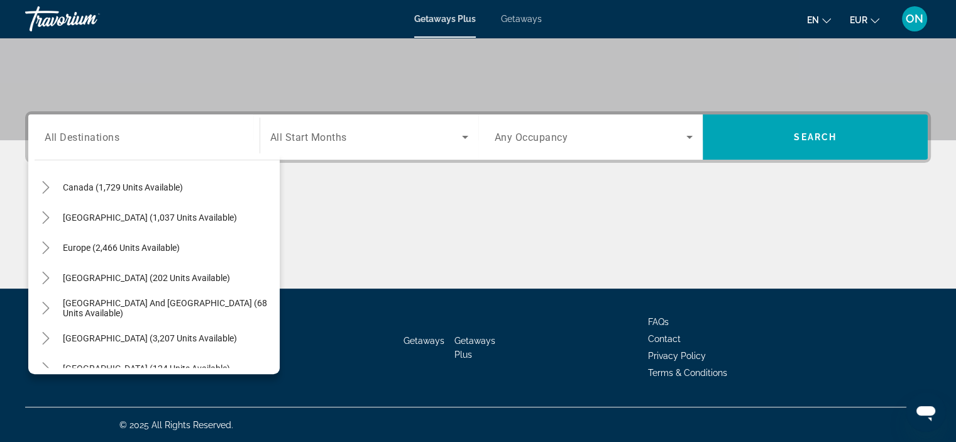
scroll to position [204, 0]
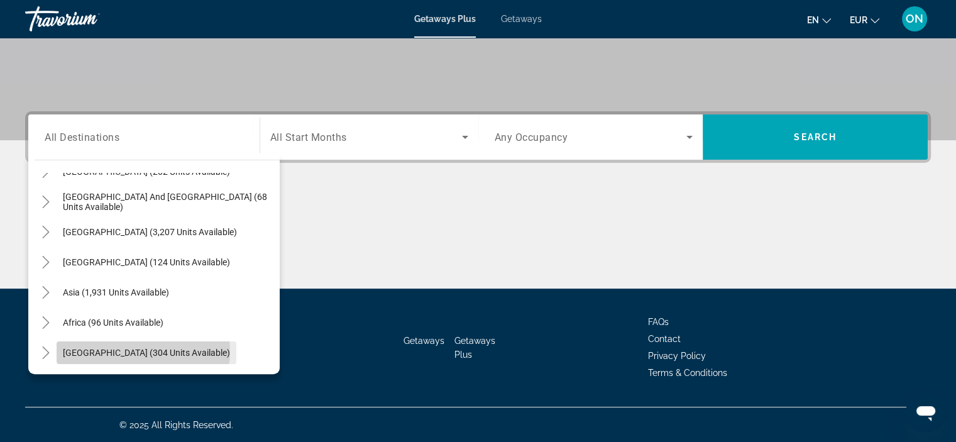
click at [143, 351] on span "[GEOGRAPHIC_DATA] (304 units available)" at bounding box center [146, 353] width 167 height 10
type input "**********"
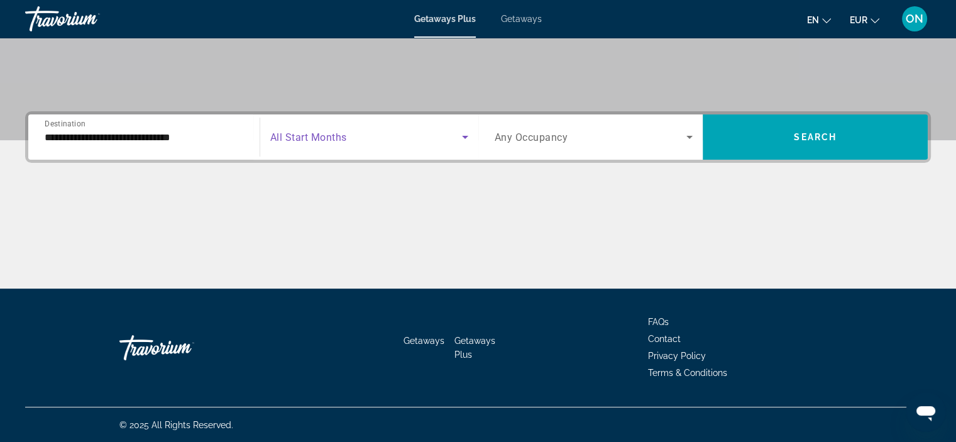
click at [383, 140] on span "Search widget" at bounding box center [366, 137] width 192 height 15
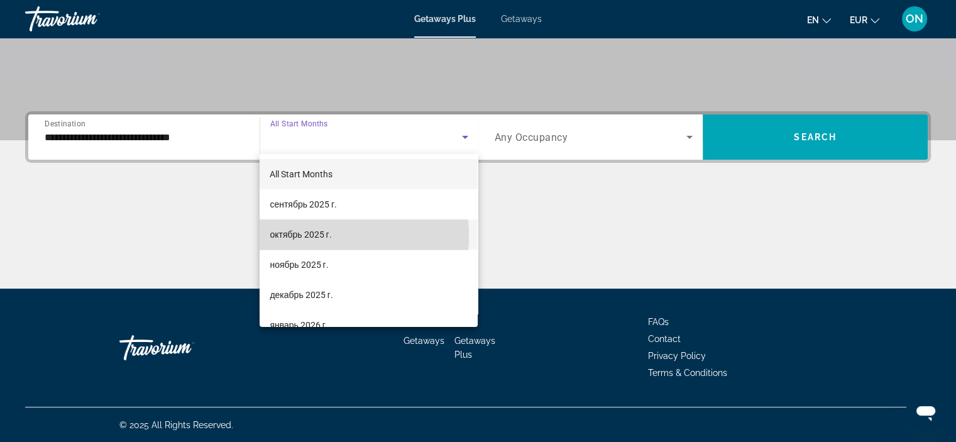
click at [307, 236] on span "октябрь 2025 г." at bounding box center [301, 234] width 62 height 15
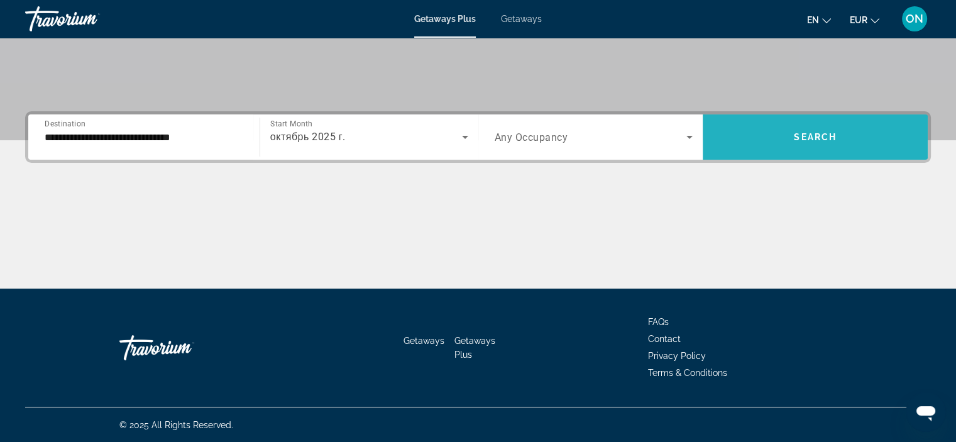
click at [835, 127] on span "Search widget" at bounding box center [815, 137] width 225 height 30
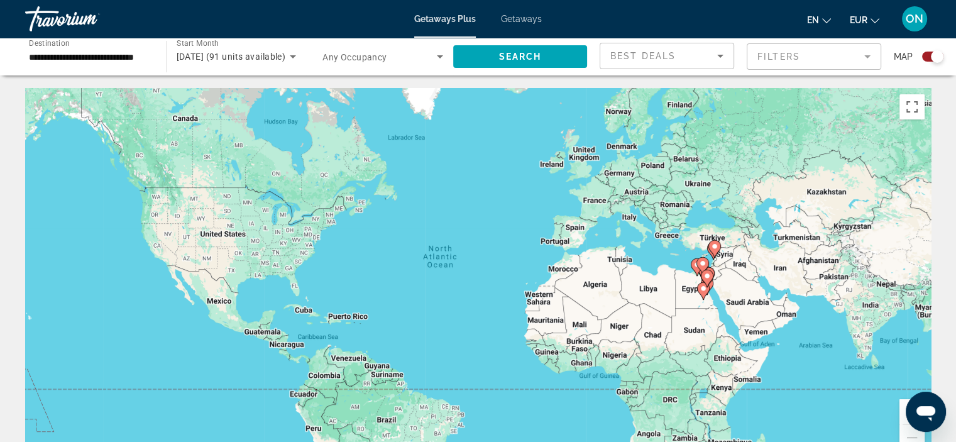
click at [699, 284] on icon "Main content" at bounding box center [703, 291] width 13 height 18
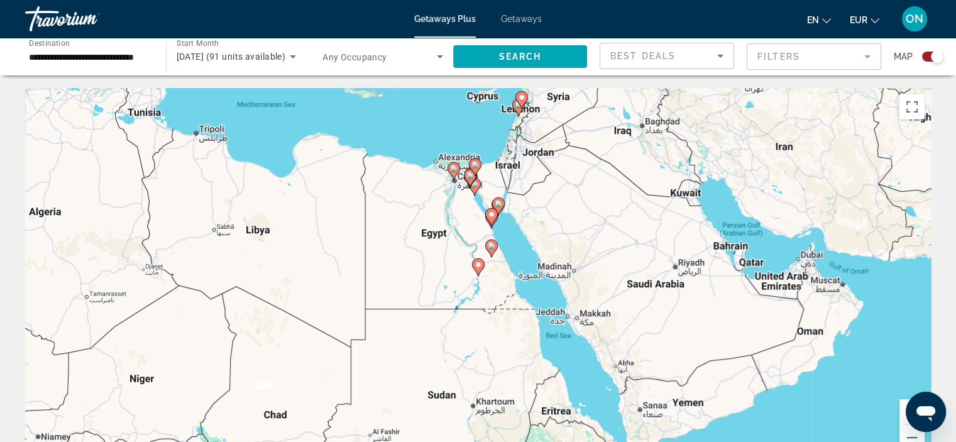
click at [438, 191] on div "To activate drag with keyboard, press Alt + Enter. Once in keyboard drag state,…" at bounding box center [478, 276] width 906 height 377
click at [448, 180] on div "To activate drag with keyboard, press Alt + Enter. Once in keyboard drag state,…" at bounding box center [478, 276] width 906 height 377
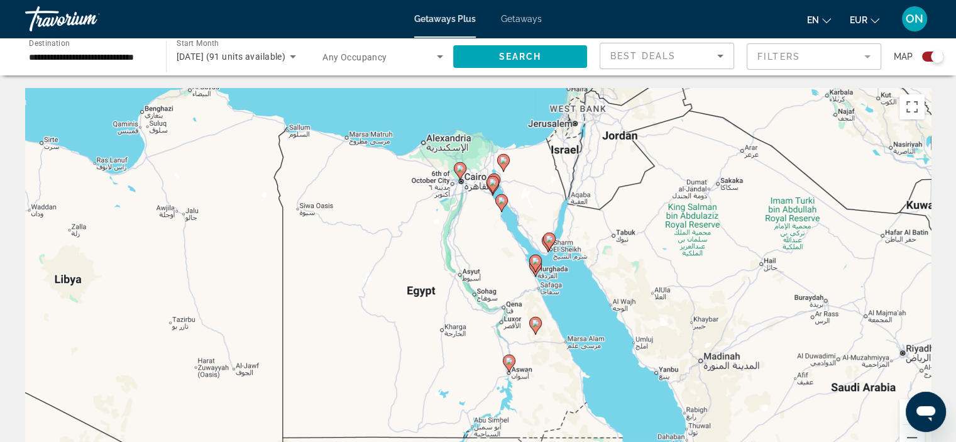
click at [423, 180] on div "To activate drag with keyboard, press Alt + Enter. Once in keyboard drag state,…" at bounding box center [478, 276] width 906 height 377
